Goal: Task Accomplishment & Management: Manage account settings

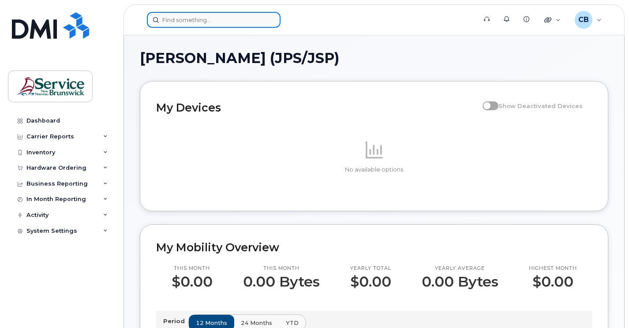
click at [214, 20] on input at bounding box center [214, 20] width 134 height 16
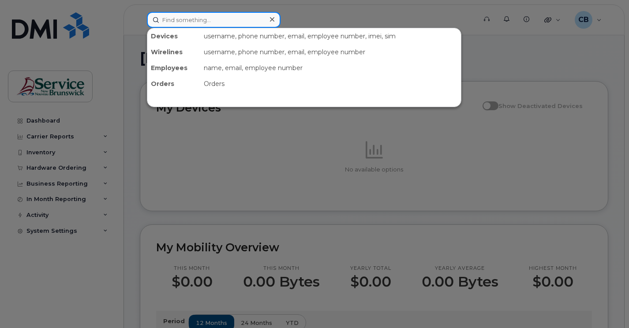
paste input "5064401281"
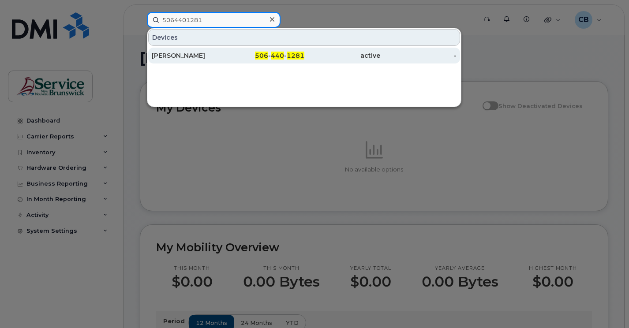
type input "5064401281"
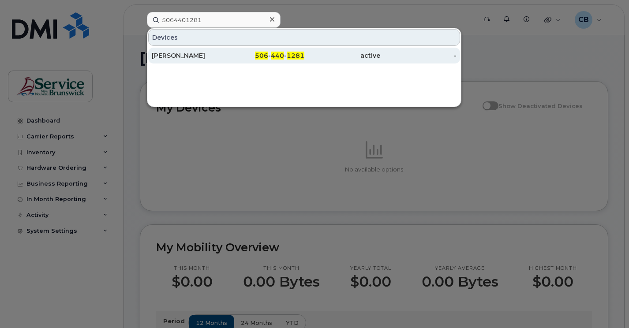
click at [177, 58] on div "[PERSON_NAME]" at bounding box center [190, 55] width 76 height 9
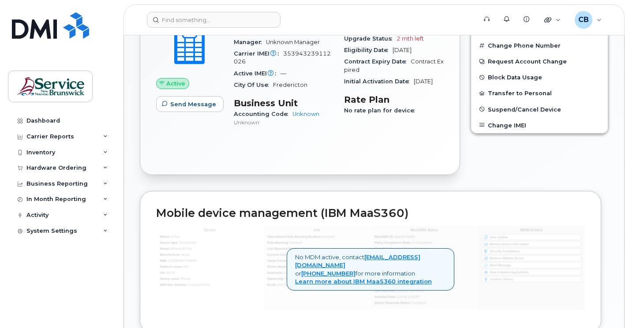
scroll to position [224, 0]
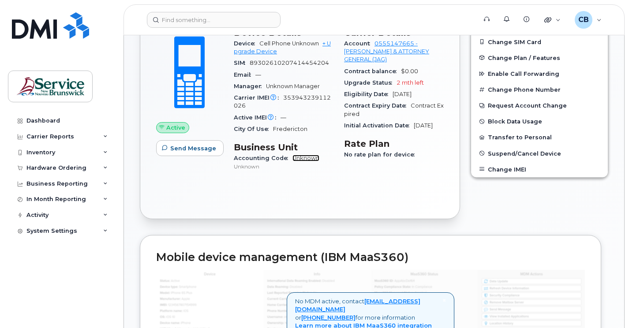
click at [308, 159] on link "Unknown" at bounding box center [306, 158] width 27 height 7
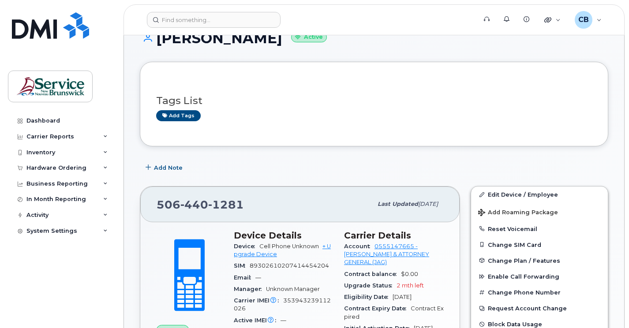
scroll to position [0, 0]
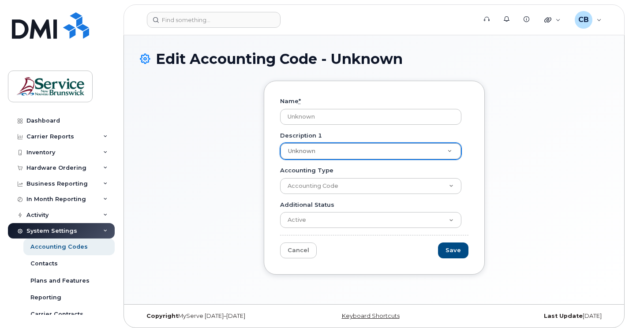
paste input "7878277804A0100000A22401"
type input "7878277804A0100000A22401"
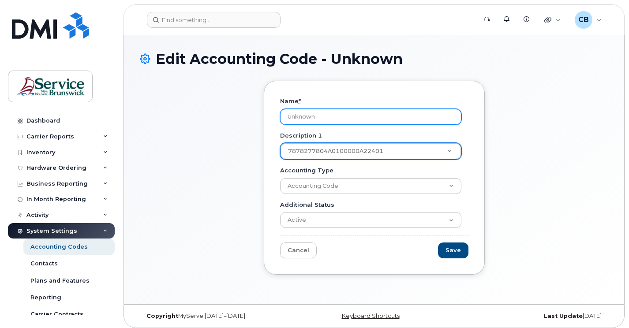
click at [437, 123] on input "Unknown" at bounding box center [370, 117] width 181 height 16
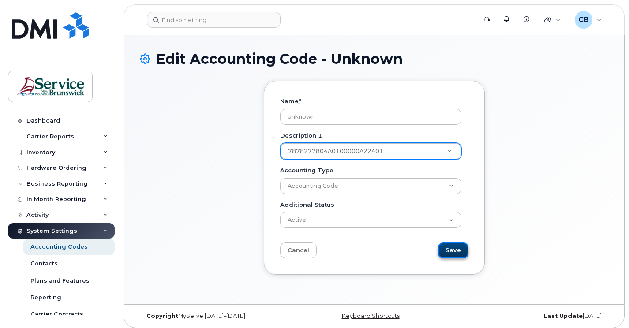
click at [451, 248] on input "Save" at bounding box center [453, 251] width 30 height 16
type input "Save"
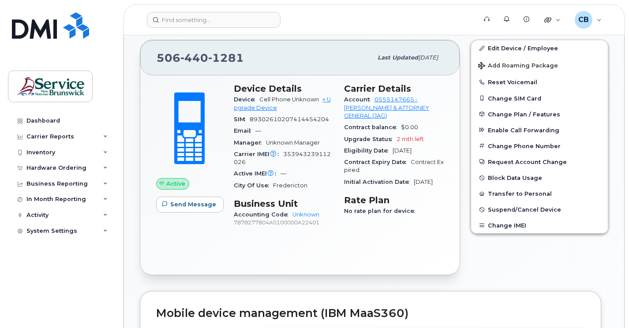
scroll to position [221, 0]
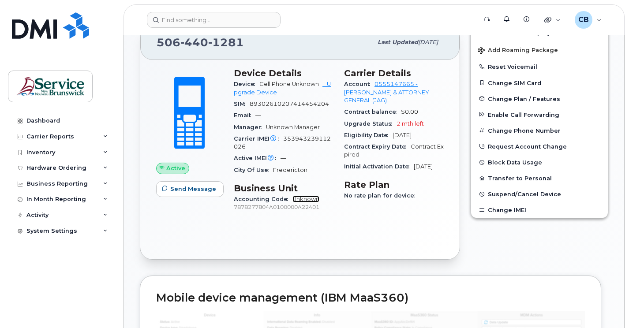
click at [296, 199] on link "Unknown" at bounding box center [306, 199] width 27 height 7
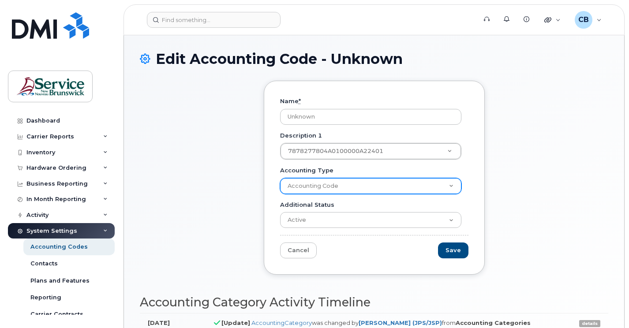
click at [451, 187] on select "Accounting Code" at bounding box center [370, 186] width 181 height 16
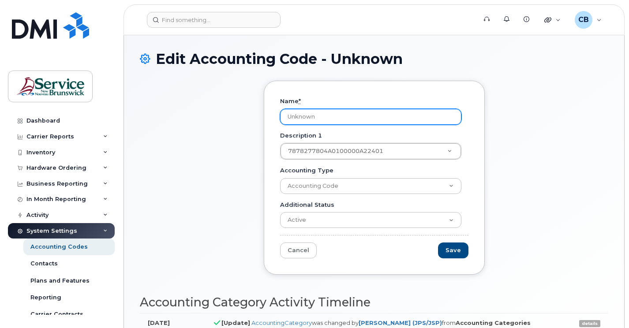
click at [287, 115] on input "Unknown" at bounding box center [370, 117] width 181 height 16
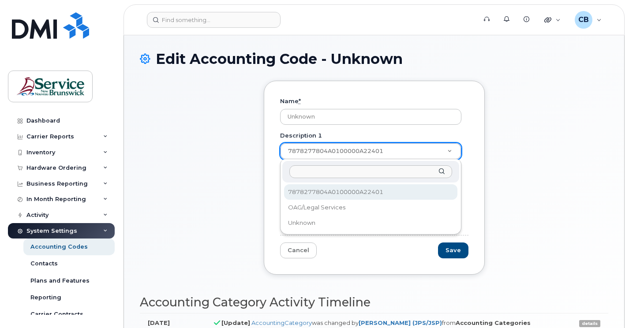
drag, startPoint x: 395, startPoint y: 147, endPoint x: 358, endPoint y: 150, distance: 37.2
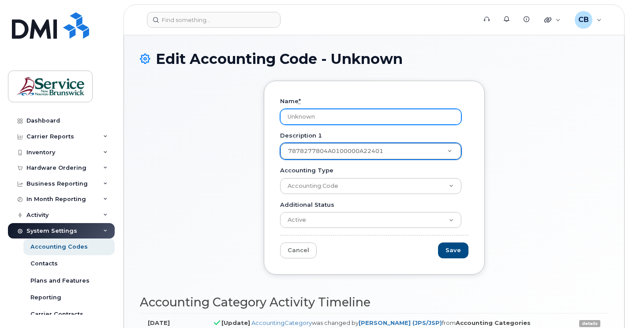
click at [302, 115] on input "Unknown" at bounding box center [370, 117] width 181 height 16
type input "n"
type input "OAG"
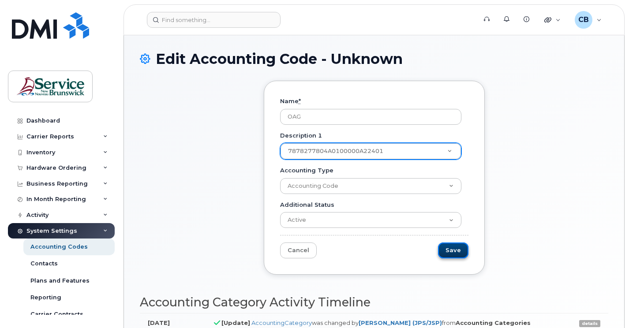
click at [455, 253] on input "Save" at bounding box center [453, 251] width 30 height 16
type input "Save"
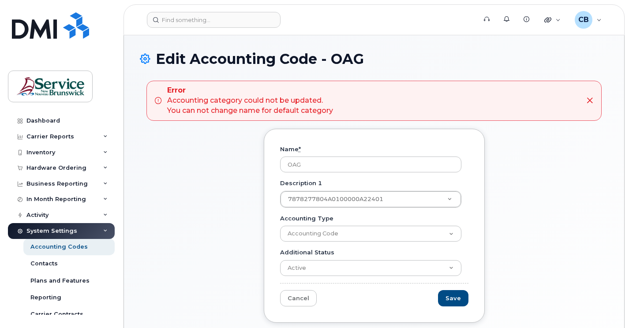
drag, startPoint x: 311, startPoint y: 167, endPoint x: 234, endPoint y: 168, distance: 77.2
click at [234, 168] on div "Name * OAG Description 1 7878277804A0100000A22401 Description 1 Description 1 7…" at bounding box center [374, 232] width 469 height 207
click at [466, 300] on input "Save" at bounding box center [453, 298] width 30 height 16
